Goal: Task Accomplishment & Management: Manage account settings

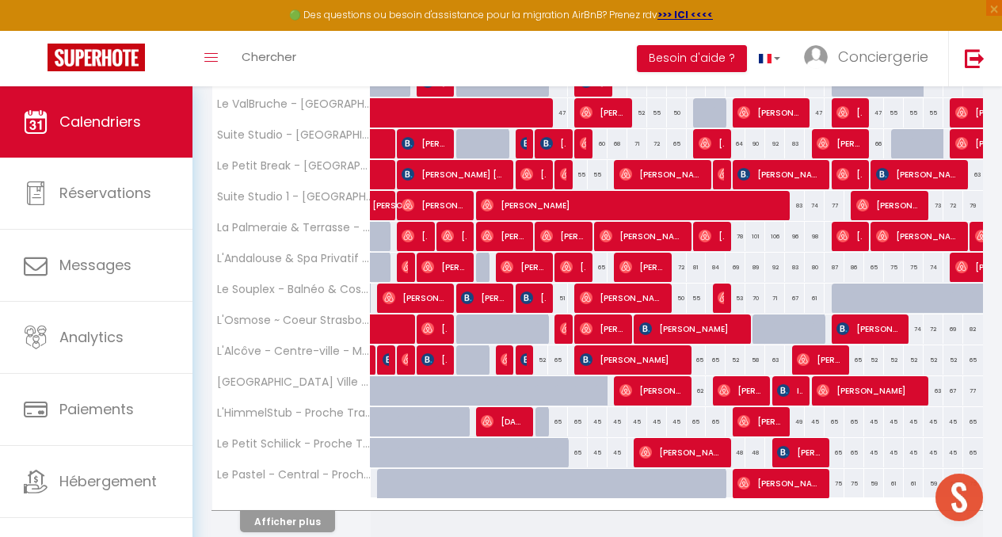
scroll to position [487, 0]
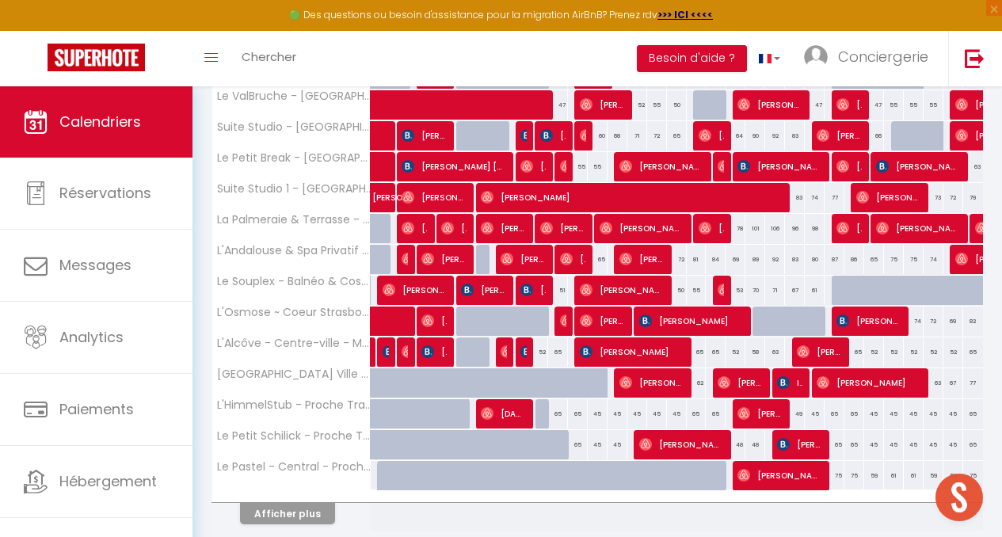
click at [536, 345] on div "52" at bounding box center [538, 351] width 20 height 29
select select "1"
type input "Jeu 09 Octobre 2025"
type input "Ven 10 Octobre 2025"
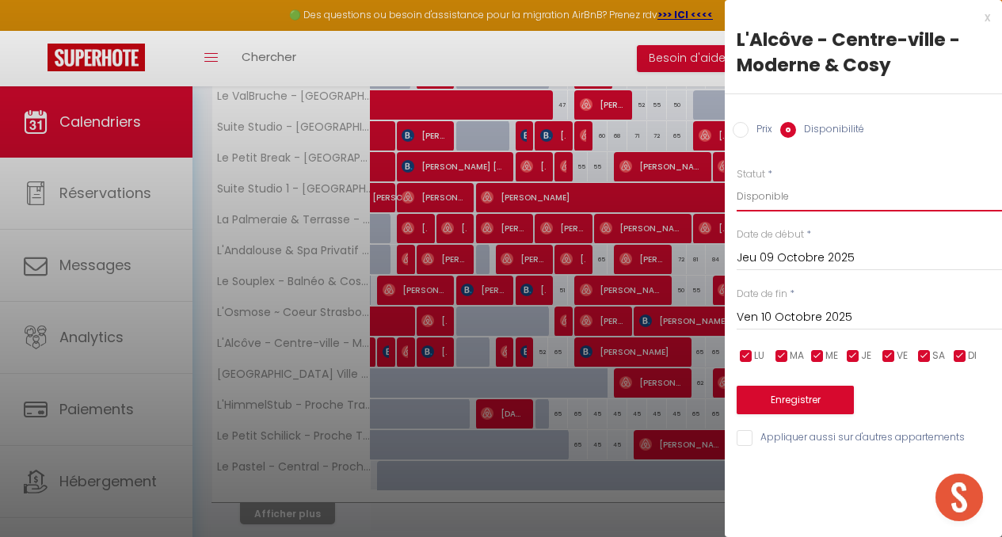
click at [780, 200] on select "Disponible Indisponible" at bounding box center [869, 196] width 265 height 30
select select "0"
click at [737, 181] on select "Disponible Indisponible" at bounding box center [869, 196] width 265 height 30
click at [781, 402] on button "Enregistrer" at bounding box center [795, 400] width 117 height 29
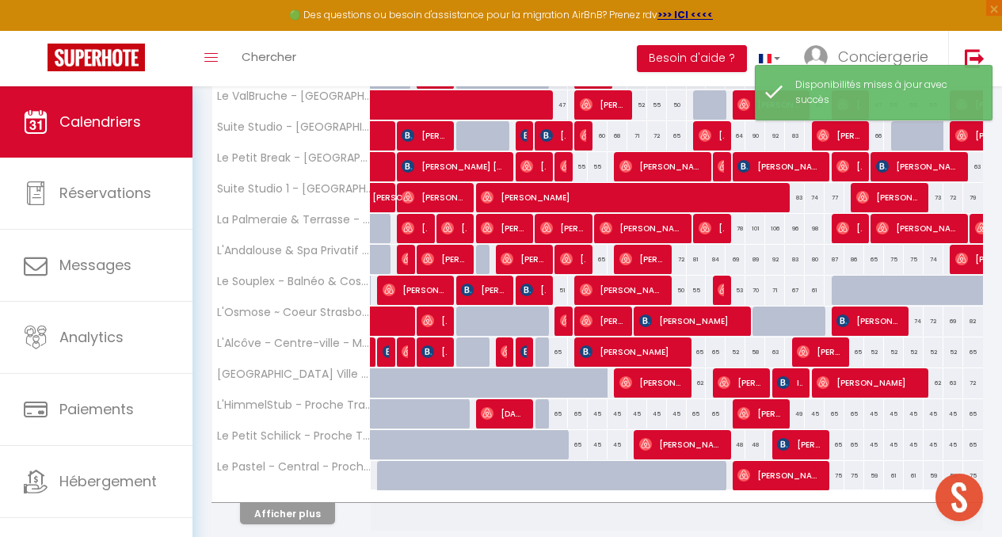
click at [551, 352] on div "65" at bounding box center [558, 351] width 20 height 29
select select "1"
type input "Ven 10 Octobre 2025"
type input "[PERSON_NAME] 11 Octobre 2025"
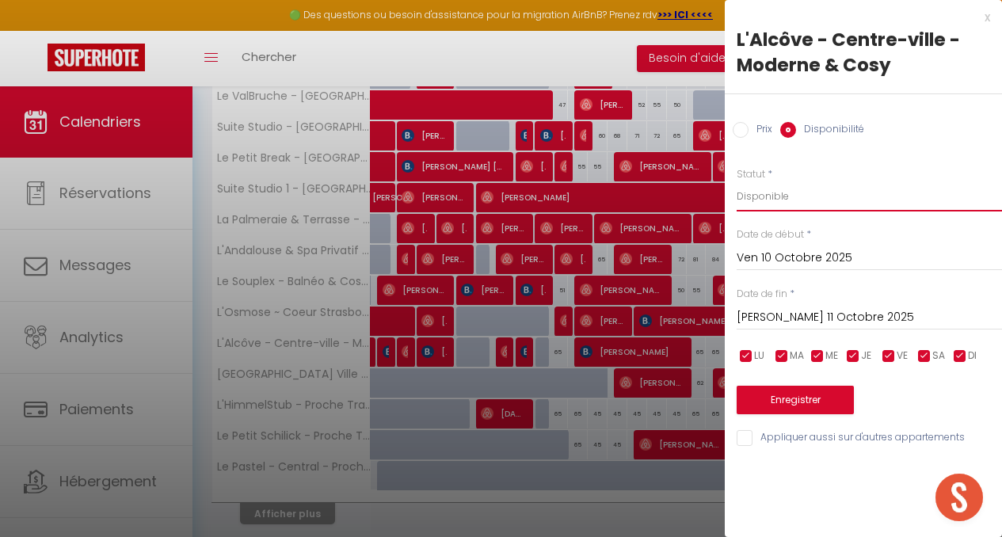
click at [780, 202] on select "Disponible Indisponible" at bounding box center [869, 196] width 265 height 30
select select "0"
click at [737, 181] on select "Disponible Indisponible" at bounding box center [869, 196] width 265 height 30
click at [760, 398] on button "Enregistrer" at bounding box center [795, 400] width 117 height 29
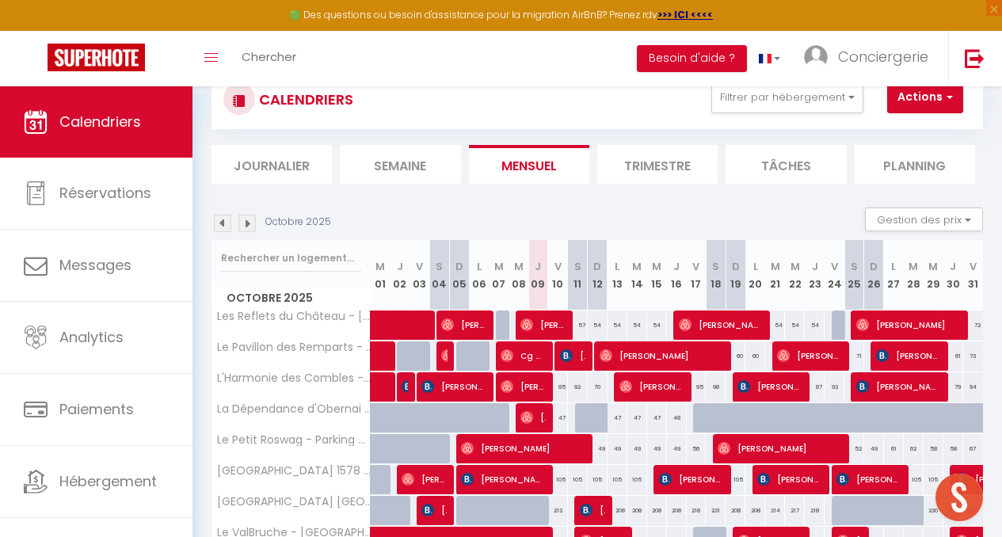
scroll to position [51, 0]
